Goal: Find specific page/section: Find specific page/section

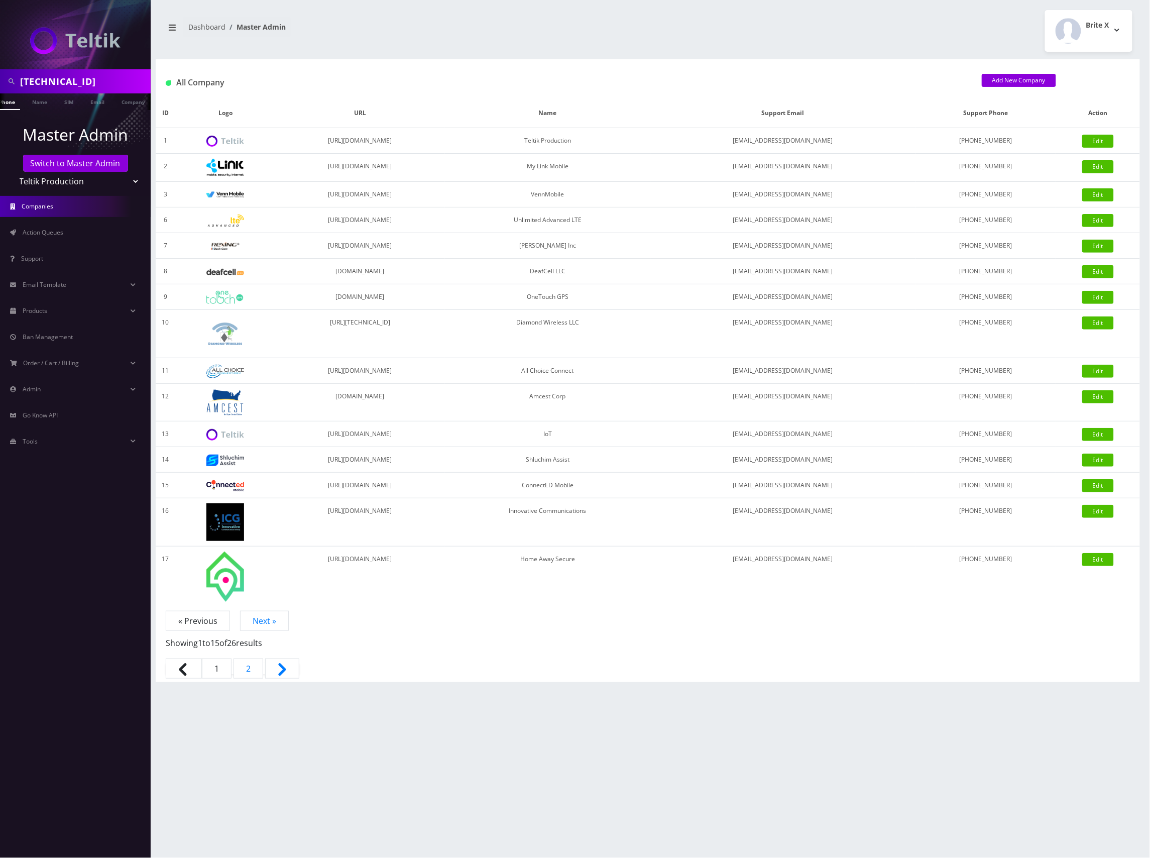
scroll to position [0, 16]
click at [63, 83] on input "89148000011798237226" at bounding box center [84, 81] width 128 height 19
type input "david hinton"
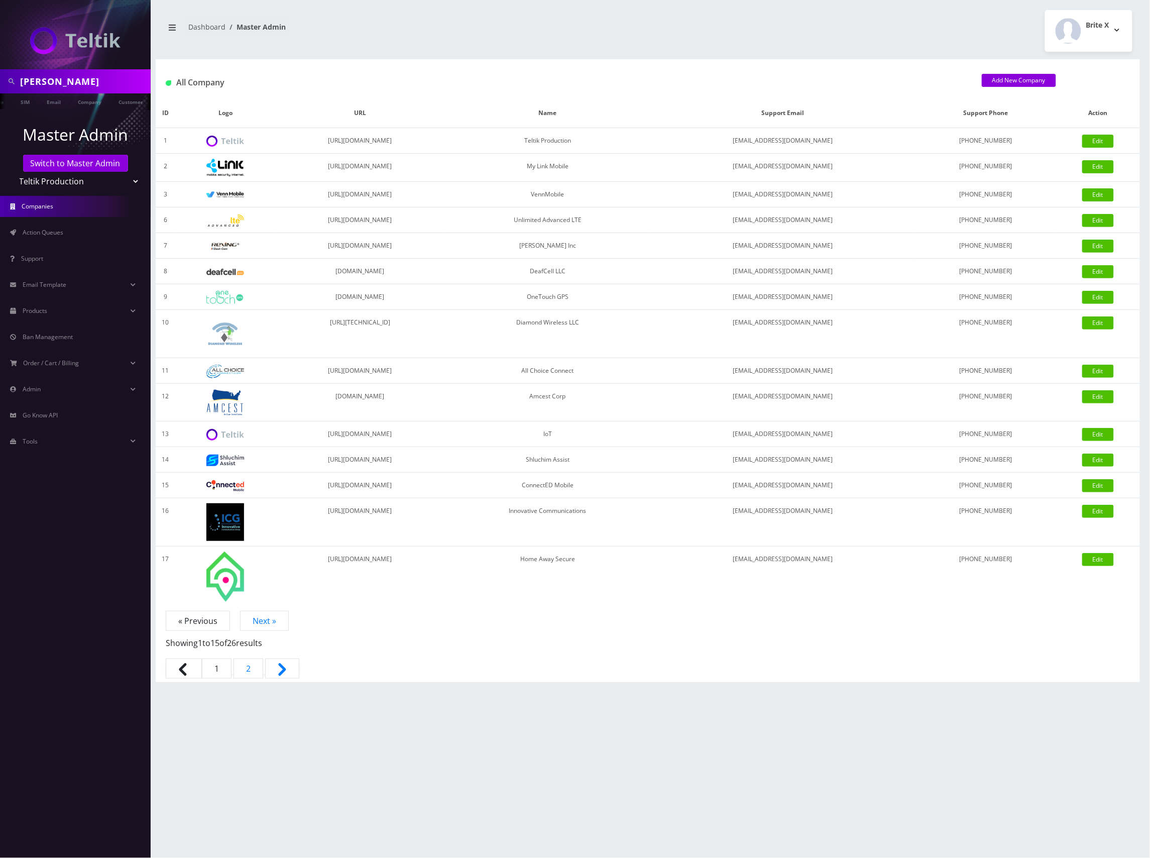
click at [107, 183] on select "Teltik Production My Link Mobile VennMobile Unlimited Advanced LTE Rexing Inc D…" at bounding box center [76, 181] width 128 height 19
select select "13"
click at [12, 172] on select "Teltik Production My Link Mobile VennMobile Unlimited Advanced LTE Rexing Inc D…" at bounding box center [76, 181] width 128 height 19
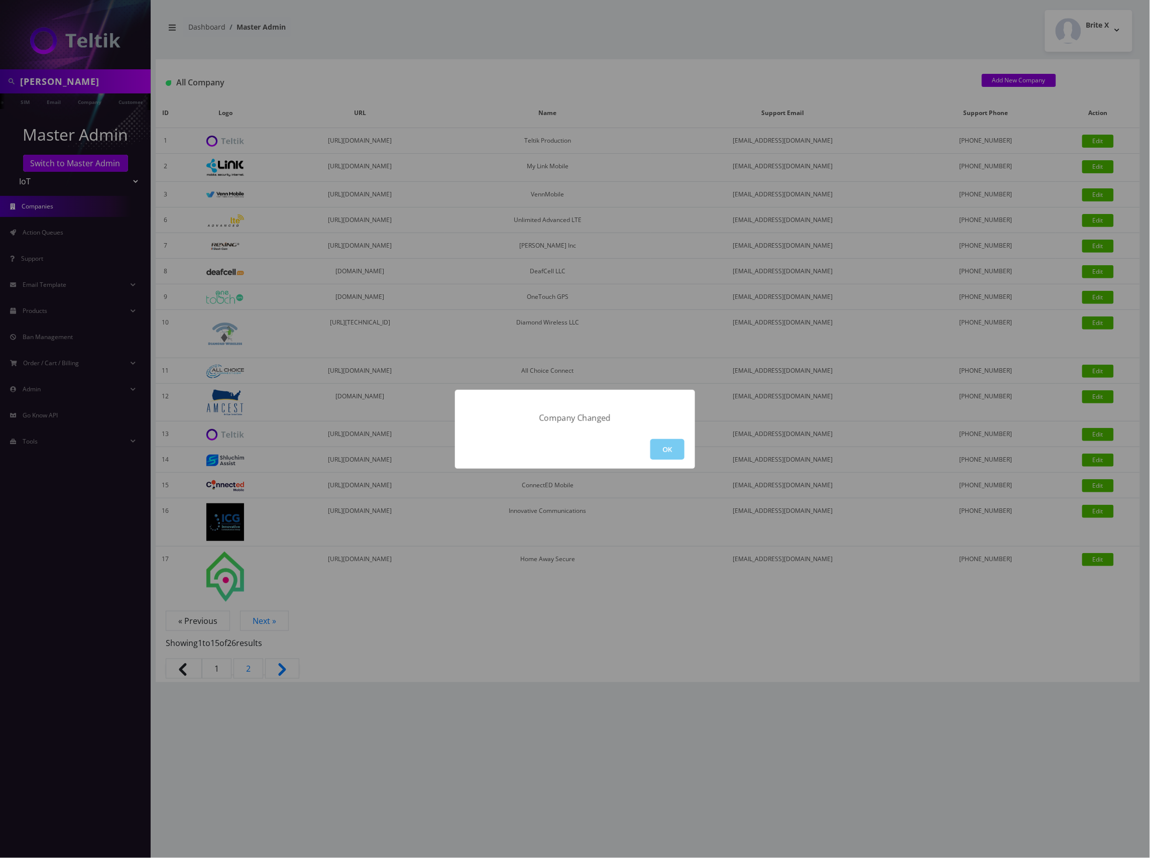
click at [665, 449] on button "OK" at bounding box center [667, 449] width 34 height 21
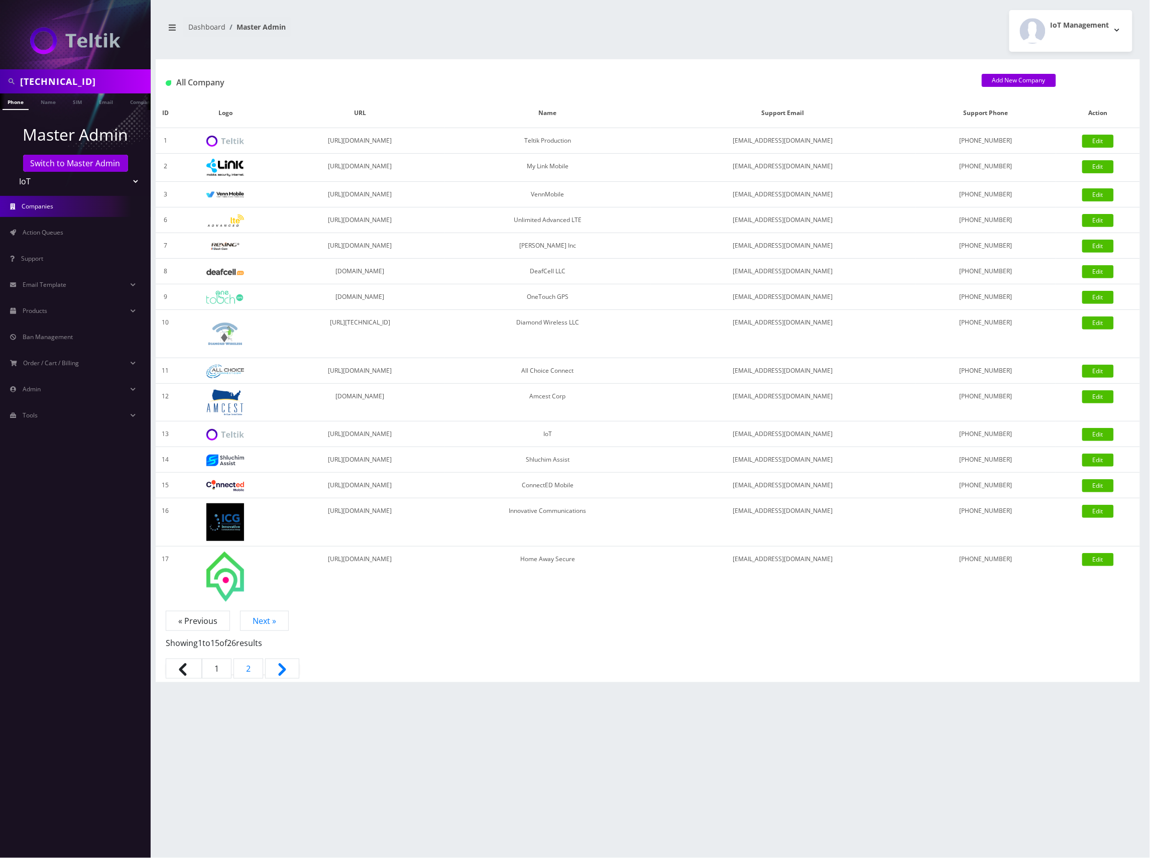
click at [61, 73] on input "89148000011798237226" at bounding box center [84, 81] width 128 height 19
click at [95, 79] on input "david hinton" at bounding box center [84, 81] width 128 height 19
type input "[PERSON_NAME]"
drag, startPoint x: 65, startPoint y: 103, endPoint x: 88, endPoint y: 101, distance: 23.2
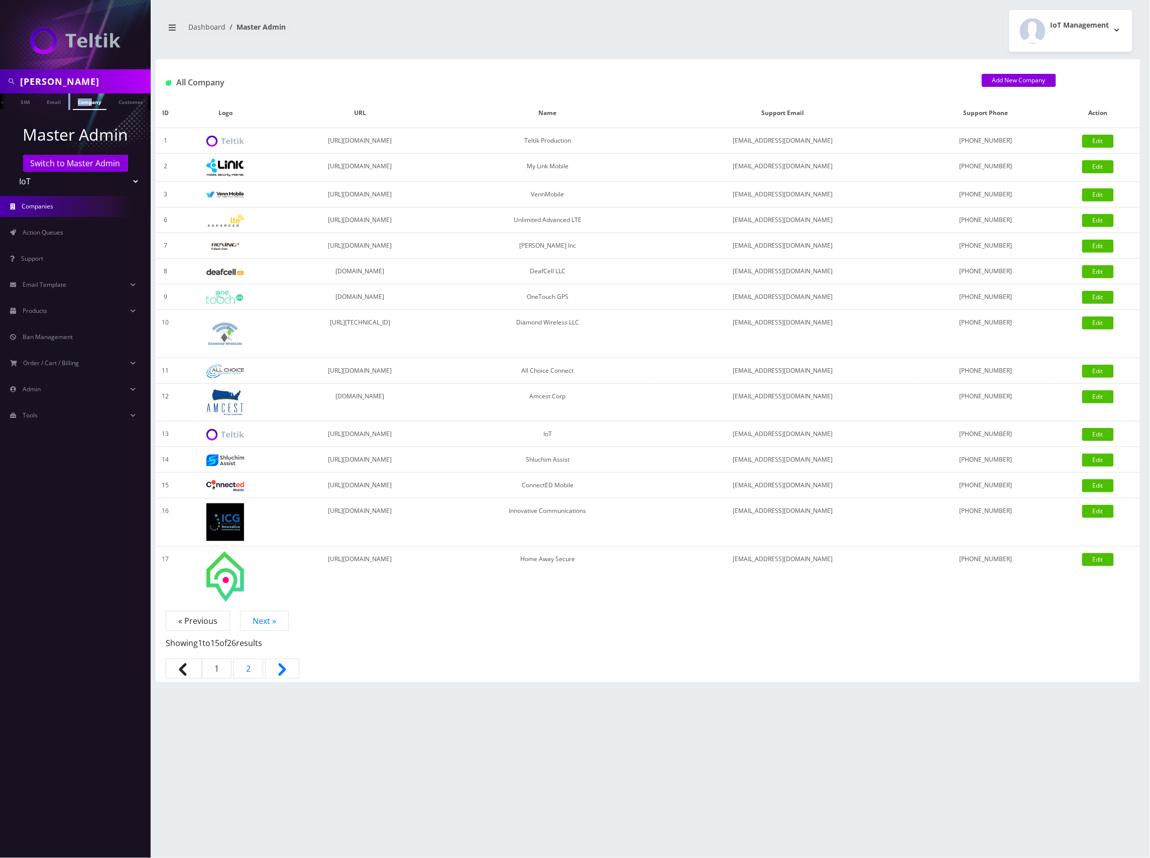
click at [88, 103] on ul "Phone Name SIM Email Company Customer" at bounding box center [75, 101] width 151 height 17
click at [137, 104] on link "Customer" at bounding box center [131, 101] width 35 height 17
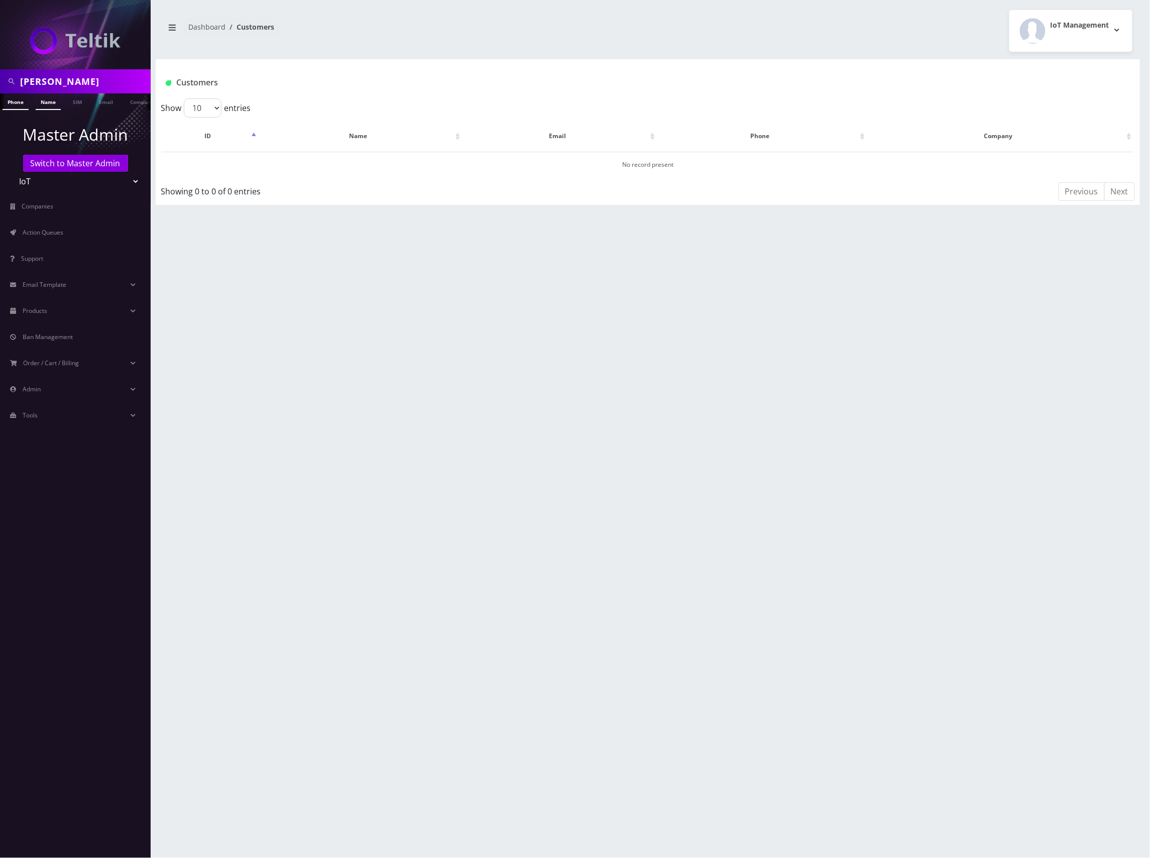
click at [51, 102] on link "Name" at bounding box center [48, 101] width 25 height 17
drag, startPoint x: 216, startPoint y: 163, endPoint x: 198, endPoint y: 165, distance: 18.2
click at [198, 165] on td "7507" at bounding box center [210, 165] width 97 height 26
copy td "7507"
click at [354, 161] on link "[PERSON_NAME]" at bounding box center [349, 164] width 47 height 9
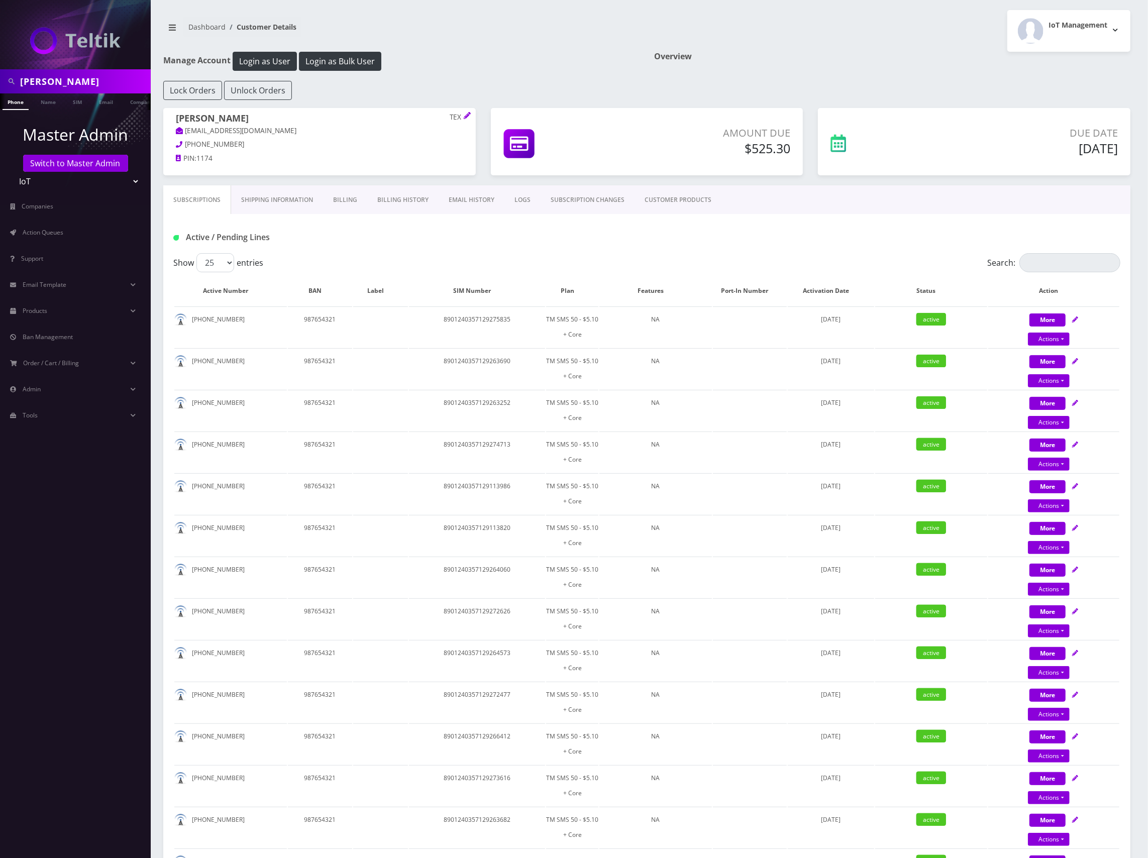
scroll to position [0, 5]
drag, startPoint x: 99, startPoint y: 82, endPoint x: -6, endPoint y: 83, distance: 104.5
click at [0, 83] on html "[PERSON_NAME] Phone Name SIM Email Company Customer Master Admin Switch to Mast…" at bounding box center [574, 805] width 1148 height 1610
type input "danie"
